Goal: Information Seeking & Learning: Stay updated

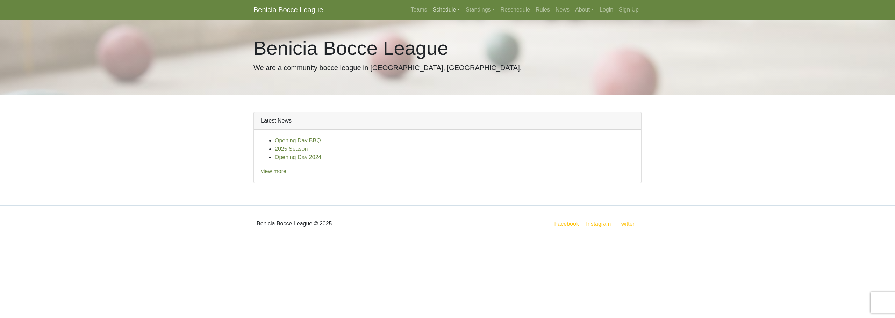
click at [439, 7] on link "Schedule" at bounding box center [446, 10] width 33 height 14
click at [446, 108] on link "Playoffs" at bounding box center [458, 104] width 56 height 11
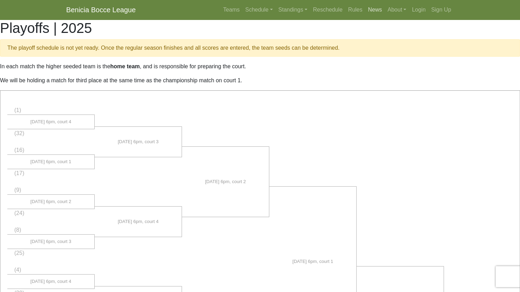
click at [368, 9] on link "News" at bounding box center [376, 10] width 20 height 14
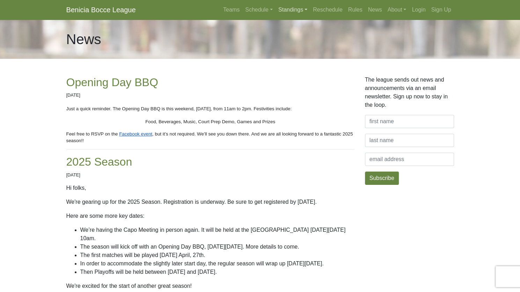
click at [299, 6] on link "Standings" at bounding box center [293, 10] width 35 height 14
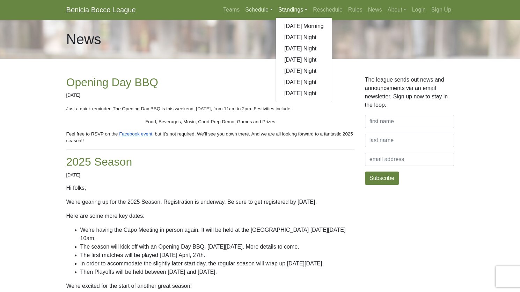
click at [266, 15] on link "Schedule" at bounding box center [259, 10] width 33 height 14
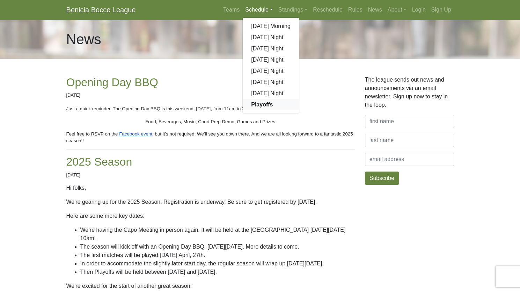
click at [264, 105] on strong "Playoffs" at bounding box center [262, 104] width 22 height 6
